Goal: Check status: Check status

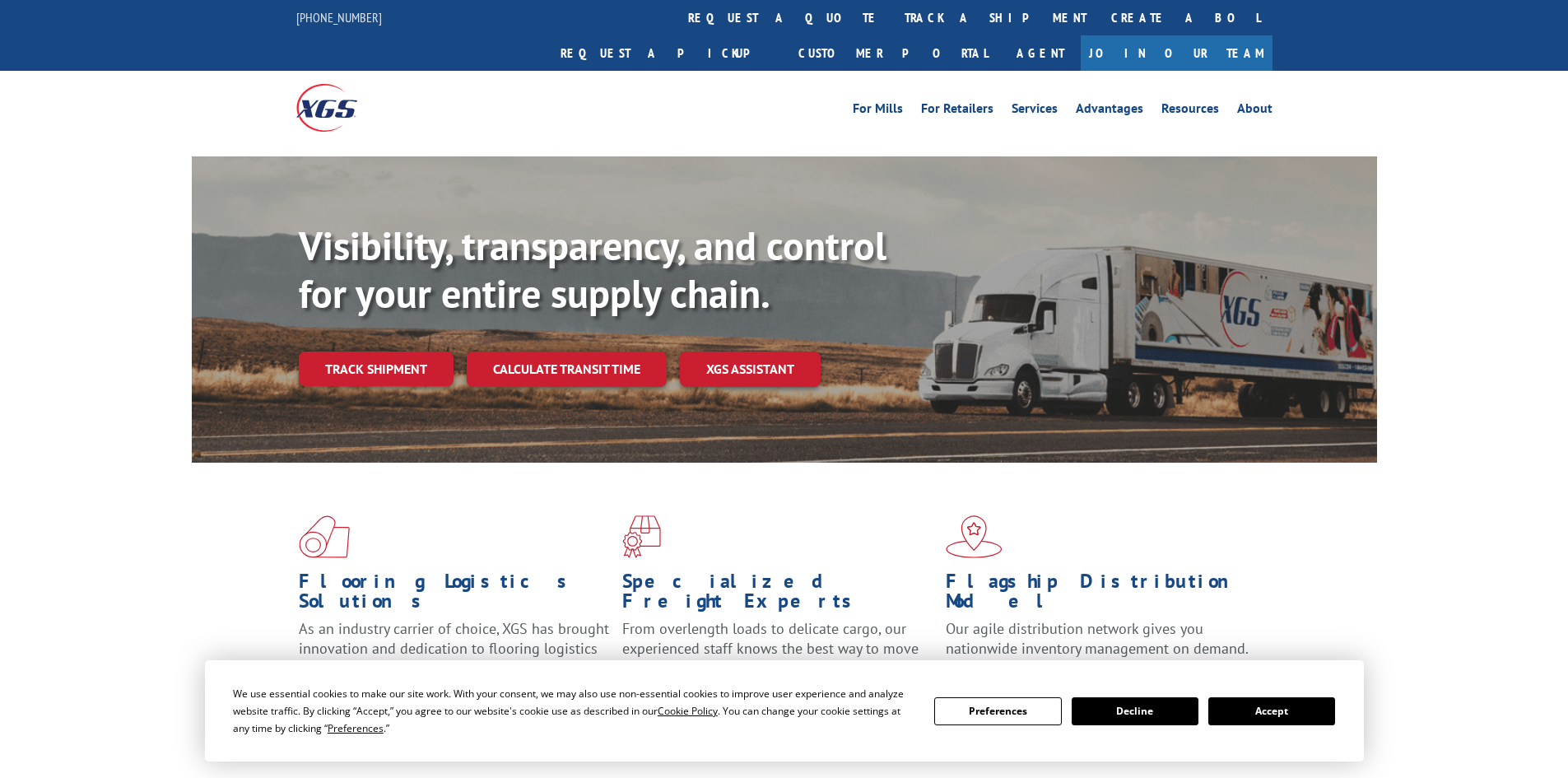
click at [1275, 707] on button "Accept" at bounding box center [1271, 710] width 126 height 28
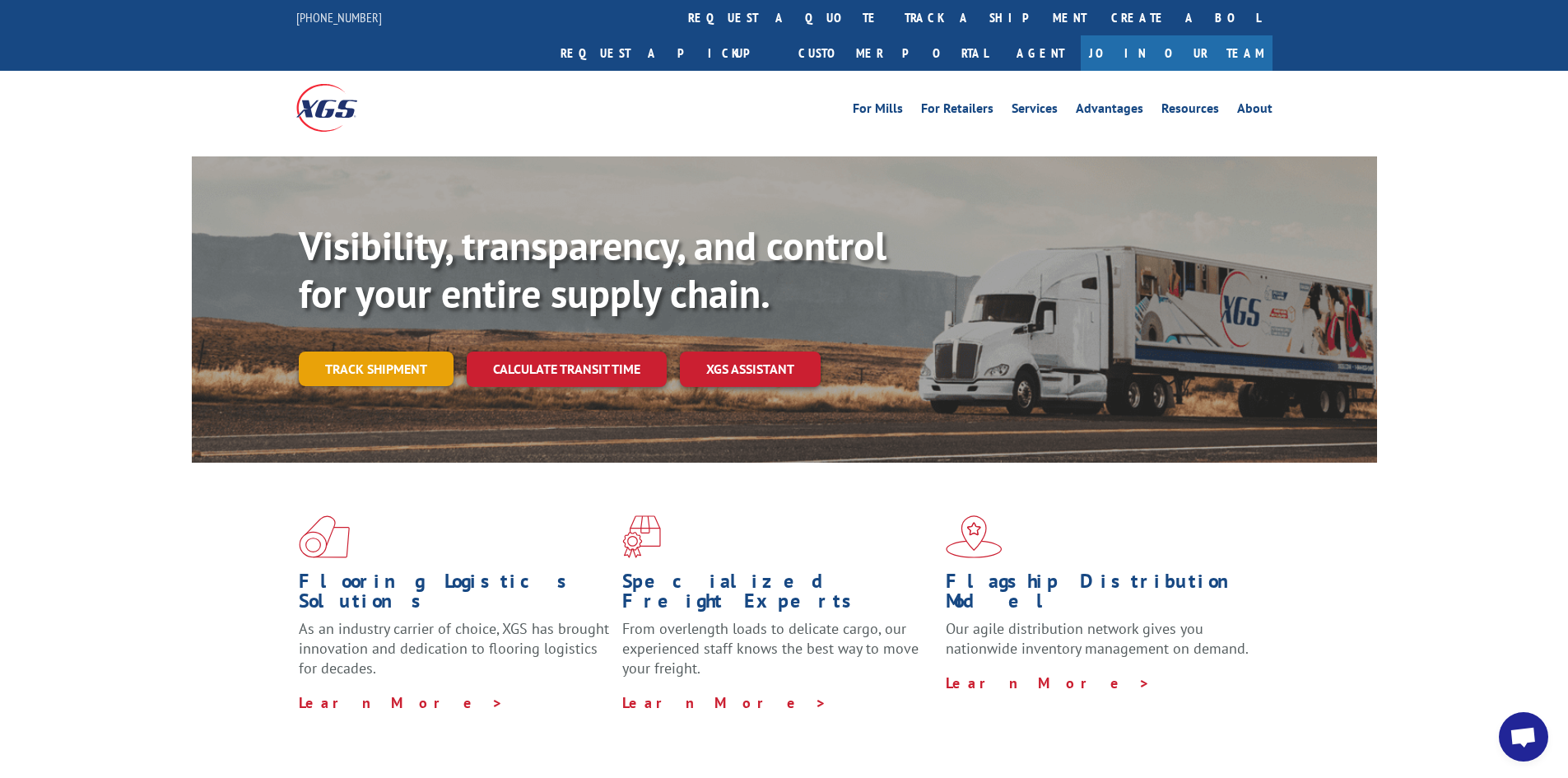
click at [405, 351] on link "Track shipment" at bounding box center [376, 369] width 154 height 35
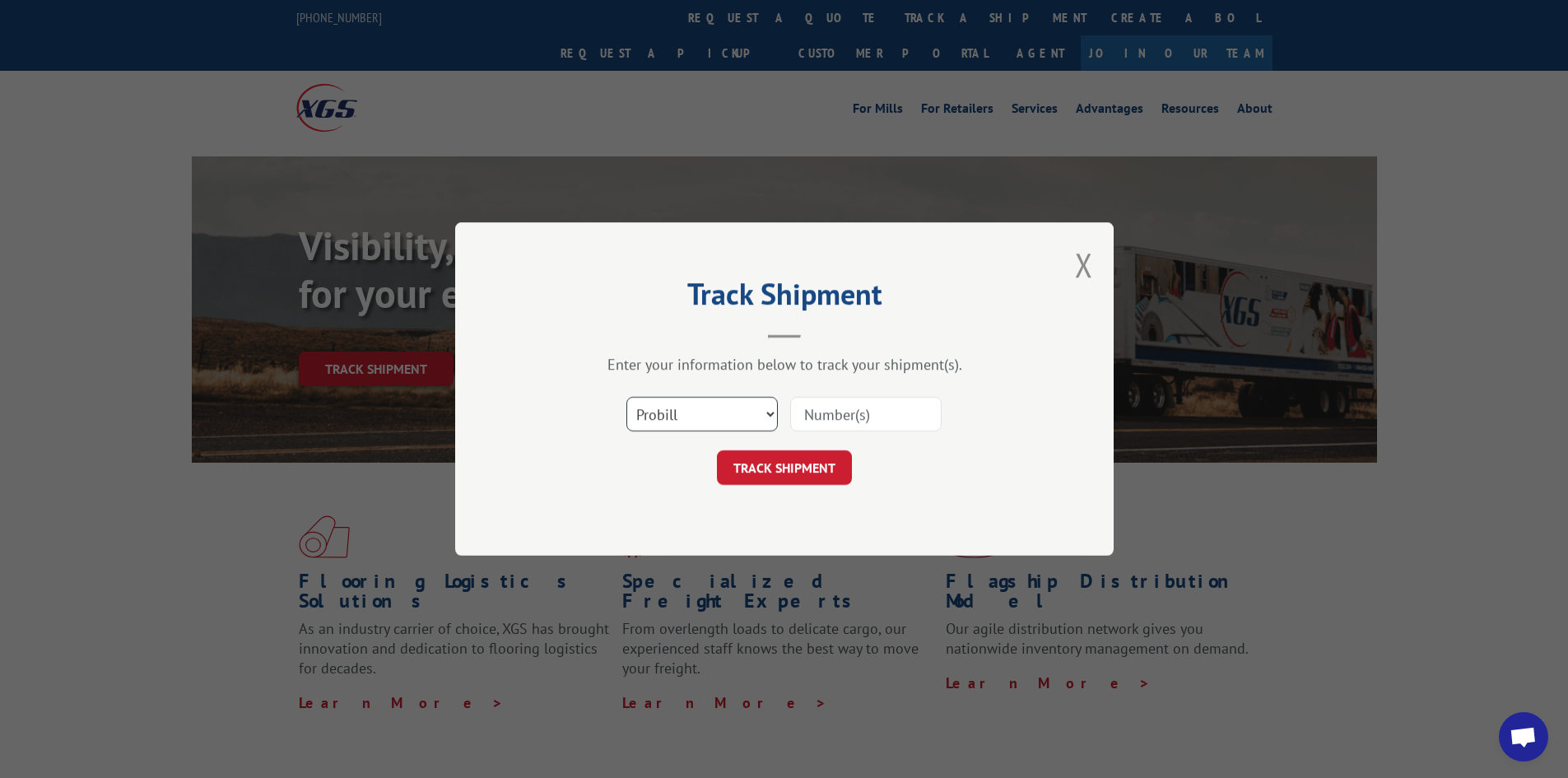
click at [688, 416] on select "Select category... Probill BOL PO" at bounding box center [702, 414] width 152 height 35
select select "po"
click at [627, 397] on select "Select category... Probill BOL PO" at bounding box center [702, 414] width 152 height 35
click at [884, 423] on input at bounding box center [865, 414] width 152 height 35
paste input "62546653"
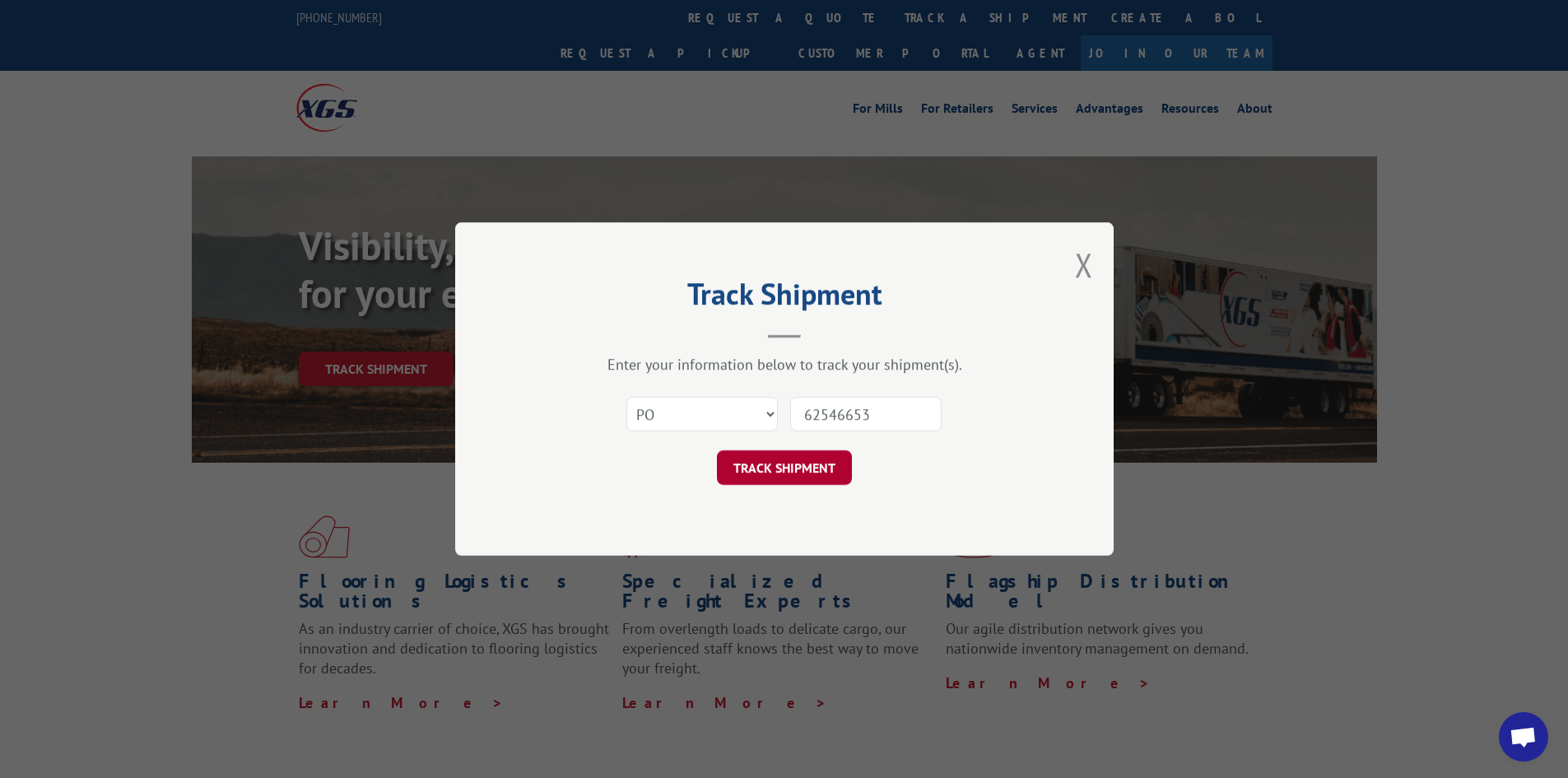
type input "62546653"
click at [797, 463] on button "TRACK SHIPMENT" at bounding box center [785, 467] width 135 height 35
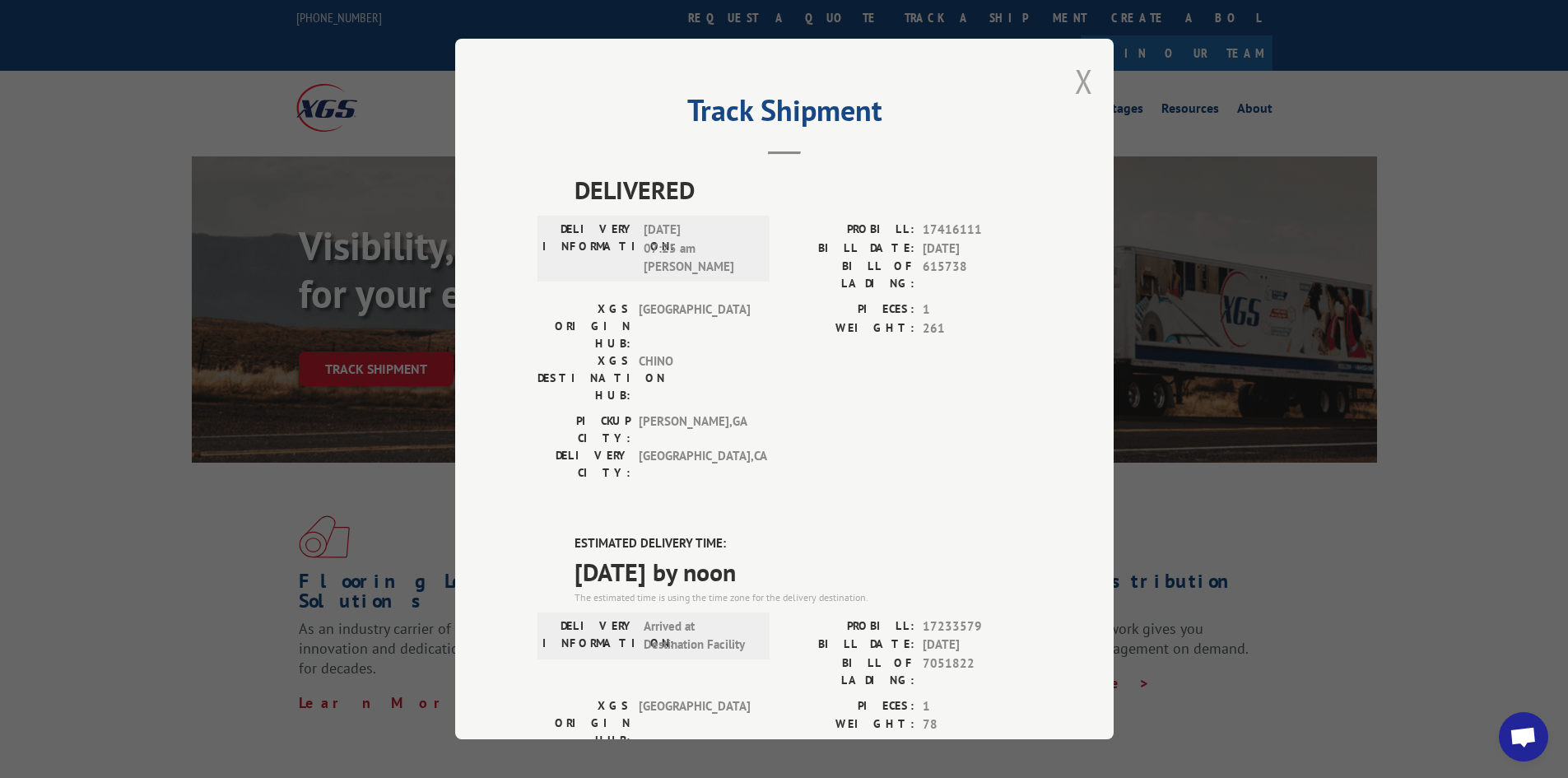
click at [1075, 80] on button "Close modal" at bounding box center [1083, 80] width 18 height 43
